Goal: Navigation & Orientation: Find specific page/section

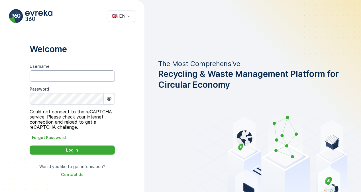
click at [75, 75] on input "Username" at bounding box center [72, 75] width 85 height 11
paste input "Bilal.Tahir"
type input "Bilal.Tahir"
click at [30, 146] on button "Log In" at bounding box center [72, 150] width 85 height 9
click at [62, 149] on div "Log In" at bounding box center [72, 150] width 78 height 6
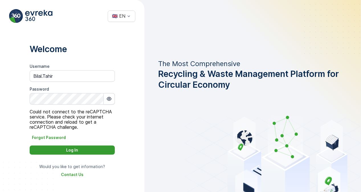
click at [76, 152] on p "Log In" at bounding box center [72, 150] width 12 height 6
click at [30, 146] on button "Log In" at bounding box center [72, 150] width 85 height 9
click at [64, 154] on button "Log In" at bounding box center [72, 150] width 85 height 9
click at [62, 148] on div "Log In" at bounding box center [72, 150] width 78 height 6
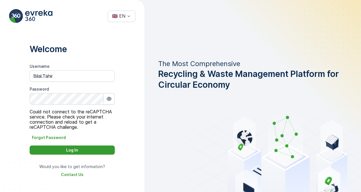
click at [62, 148] on div "Log In" at bounding box center [72, 150] width 78 height 6
click at [112, 100] on button "button" at bounding box center [109, 98] width 11 height 11
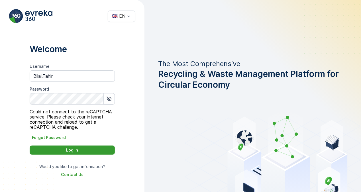
click at [82, 152] on div "Log In" at bounding box center [72, 150] width 78 height 6
click at [59, 76] on input "Bilal.Tahir" at bounding box center [72, 75] width 85 height 11
click at [74, 152] on p "Log In" at bounding box center [72, 150] width 12 height 6
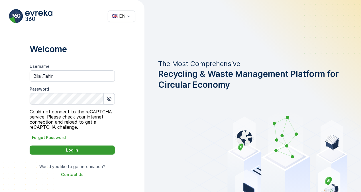
click at [74, 152] on p "Log In" at bounding box center [72, 150] width 12 height 6
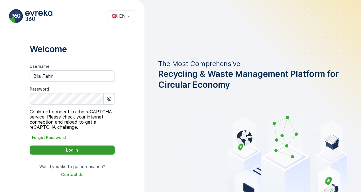
click at [74, 152] on p "Log In" at bounding box center [72, 150] width 12 height 6
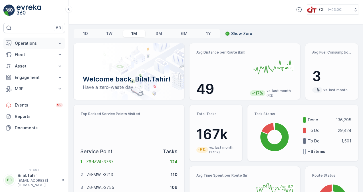
click at [61, 43] on icon at bounding box center [60, 43] width 6 height 6
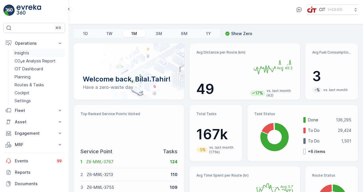
click at [22, 53] on p "Insights" at bounding box center [22, 53] width 15 height 6
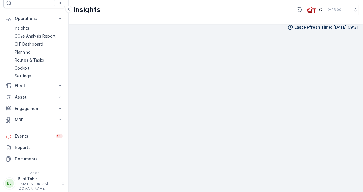
scroll to position [5, 0]
click at [60, 83] on icon at bounding box center [60, 86] width 6 height 6
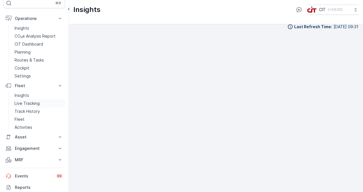
click at [50, 102] on link "Live Tracking" at bounding box center [38, 104] width 53 height 8
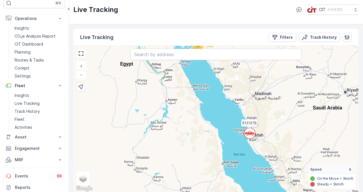
drag, startPoint x: 263, startPoint y: 167, endPoint x: 268, endPoint y: 119, distance: 48.1
click at [268, 119] on div "` 12 11 111 6121XTB + − Satellite Roadmap Terrain Hybrid Leaflet Keyboard short…" at bounding box center [215, 119] width 285 height 147
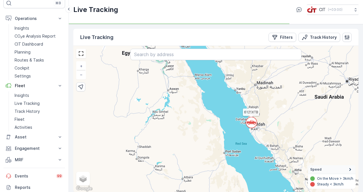
click at [252, 119] on circle at bounding box center [251, 122] width 11 height 11
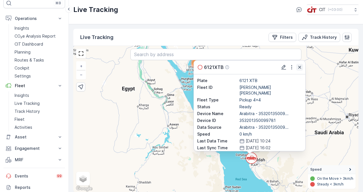
click at [301, 67] on icon "button" at bounding box center [300, 67] width 6 height 6
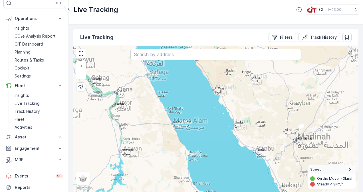
drag, startPoint x: 212, startPoint y: 72, endPoint x: 220, endPoint y: 94, distance: 23.8
click at [219, 94] on div "` 11 6 6 ` 4 5 10 85 6 6121XTB 3283AEB + − Satellite Roadmap Terrain Hybrid Lea…" at bounding box center [215, 119] width 285 height 147
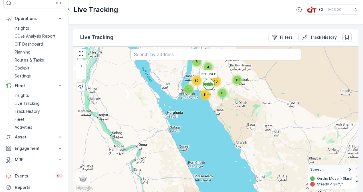
click at [221, 104] on div "` 11 6 6 ` 4 5 10 85 6 6121XTB 3283AEB + − Satellite Roadmap Terrain Hybrid Lea…" at bounding box center [215, 119] width 285 height 147
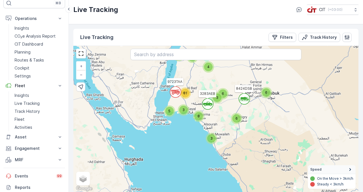
drag, startPoint x: 212, startPoint y: 85, endPoint x: 216, endPoint y: 114, distance: 29.1
click at [216, 114] on div "` ` 3 8 6 6 4 5 ` 3 6 ` 3 81 3 3 6121XTB 3283AEB 8424DSB 9723TAA + − Satellite …" at bounding box center [215, 119] width 285 height 147
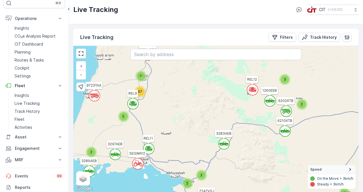
drag, startPoint x: 228, startPoint y: 89, endPoint x: 249, endPoint y: 154, distance: 68.1
click at [249, 154] on div "` ` 2 ` ` ` 3 5 ` 2 ` ` ` ` ` 2 ` ` ` 2 ` ` 6 3 5 ` 3 2 ` ` 7 67 2 6230DVJ 1272…" at bounding box center [215, 119] width 285 height 147
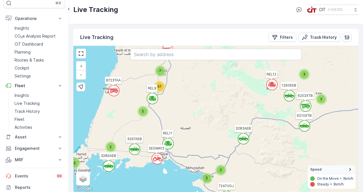
drag, startPoint x: 193, startPoint y: 120, endPoint x: 216, endPoint y: 114, distance: 23.8
click at [216, 114] on div "` ` 2 ` ` ` 3 5 ` 2 ` ` ` ` ` 2 ` ` ` 2 ` ` 6 3 5 ` 3 2 ` ` 7 67 2 6230DVJ 1272…" at bounding box center [215, 119] width 285 height 147
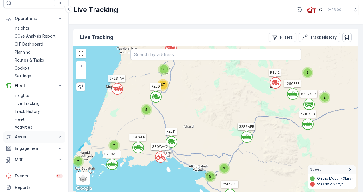
click at [36, 136] on p "Asset" at bounding box center [34, 137] width 39 height 6
click at [26, 145] on p "Assets" at bounding box center [21, 147] width 13 height 6
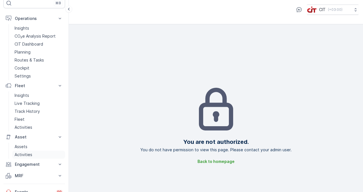
click at [29, 154] on p "Activities" at bounding box center [24, 155] width 18 height 6
drag, startPoint x: 67, startPoint y: 101, endPoint x: 66, endPoint y: 149, distance: 47.9
click at [66, 149] on div "⌘B Operations Insights CO₂e Analysis Report CIT Dashboard Planning Routes & Tas…" at bounding box center [34, 96] width 69 height 192
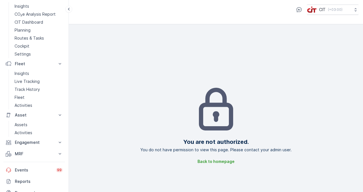
scroll to position [53, 0]
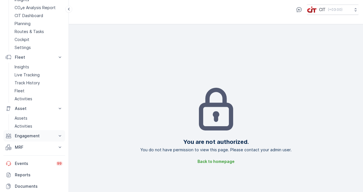
click at [58, 135] on icon at bounding box center [60, 136] width 6 height 6
click at [30, 147] on link "Entities" at bounding box center [38, 146] width 53 height 8
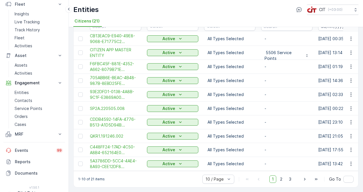
scroll to position [110, 0]
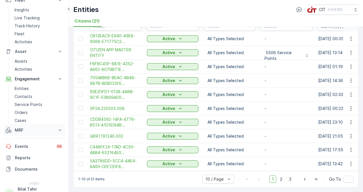
click at [59, 128] on icon at bounding box center [60, 130] width 6 height 6
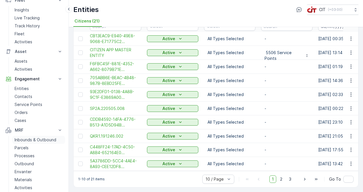
click at [53, 139] on p "Inbounds & Outbound" at bounding box center [36, 140] width 42 height 6
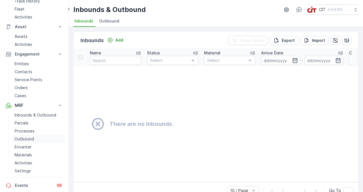
scroll to position [110, 0]
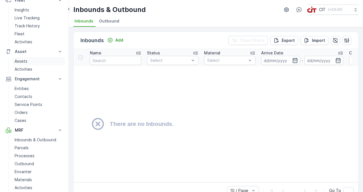
click at [38, 59] on link "Assets" at bounding box center [38, 61] width 53 height 8
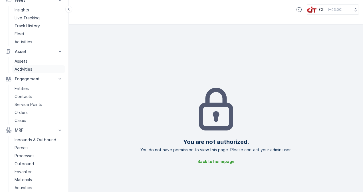
click at [36, 68] on link "Activities" at bounding box center [38, 69] width 53 height 8
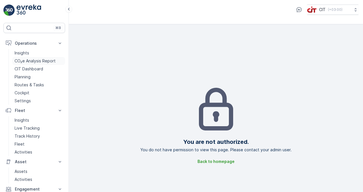
click at [38, 61] on p "CO₂e Analysis Report" at bounding box center [35, 61] width 41 height 6
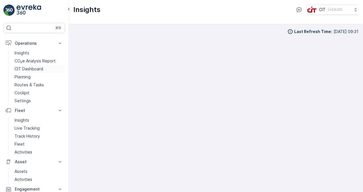
click at [35, 67] on p "CIT Dashboard" at bounding box center [29, 69] width 29 height 6
